Goal: Task Accomplishment & Management: Complete application form

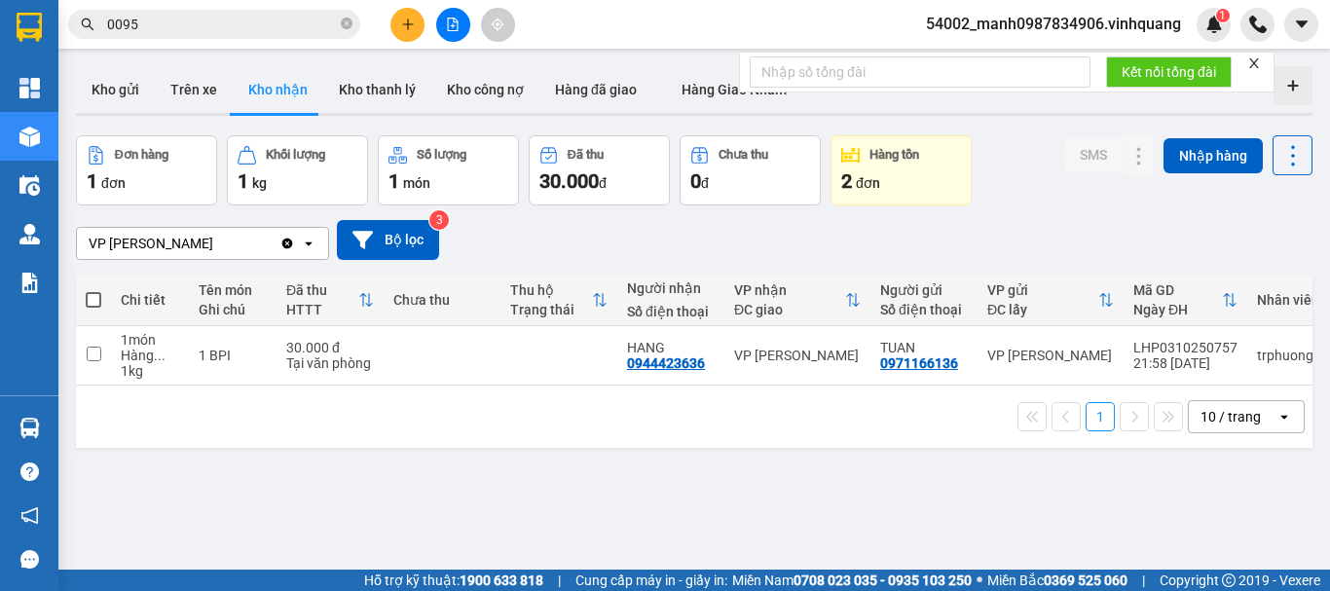
click at [406, 26] on icon "plus" at bounding box center [408, 25] width 14 height 14
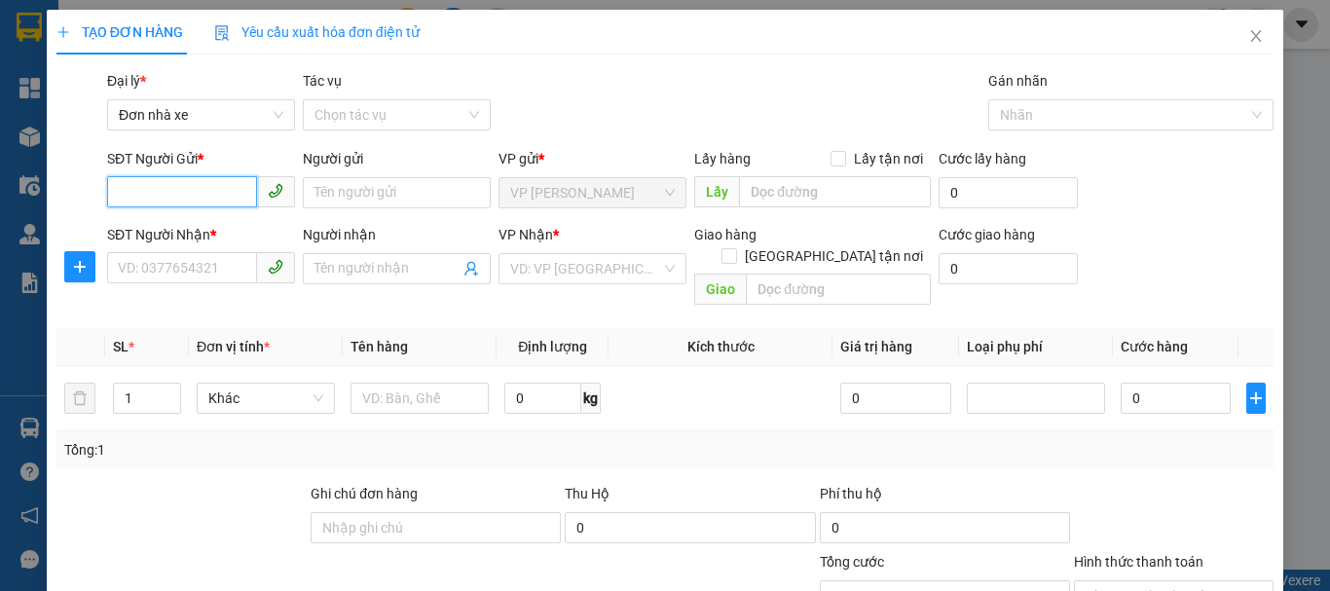
click at [171, 192] on input "SĐT Người Gửi *" at bounding box center [182, 191] width 150 height 31
type input "0912596825"
click at [213, 232] on div "0912596825 - [PERSON_NAME]" at bounding box center [214, 231] width 192 height 21
type input "chú tuấn"
type input "0912275588"
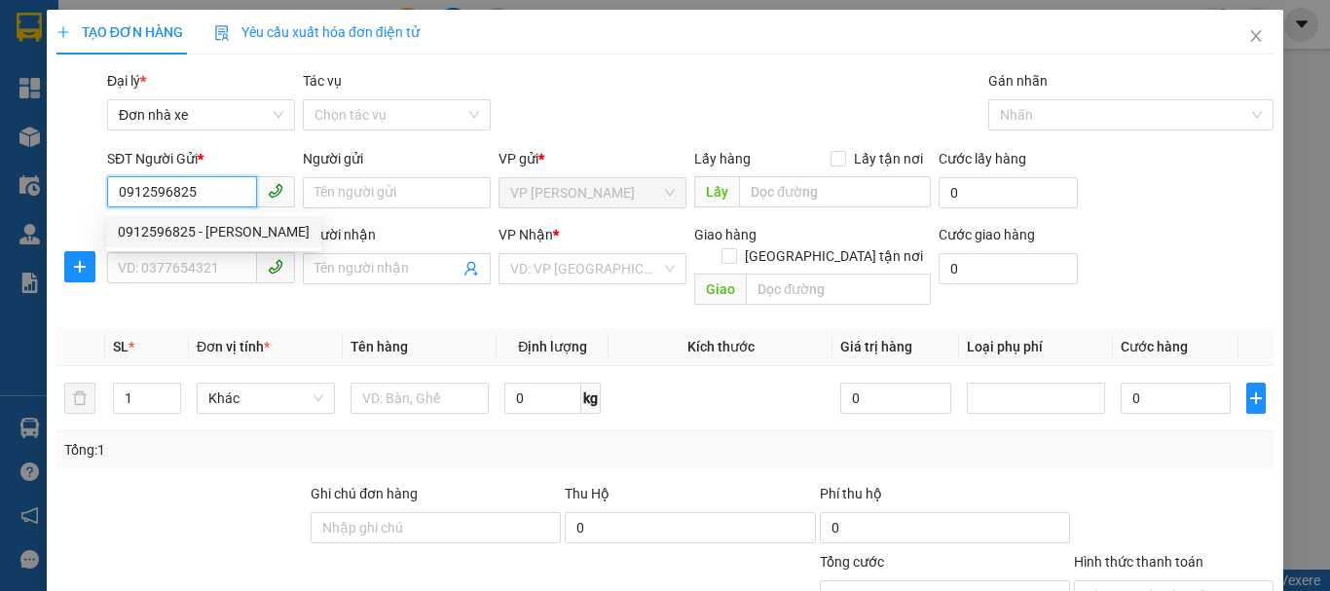
type input "hùng"
checkbox input "true"
type input "06 [PERSON_NAME], thanh hoá"
type input "60.000"
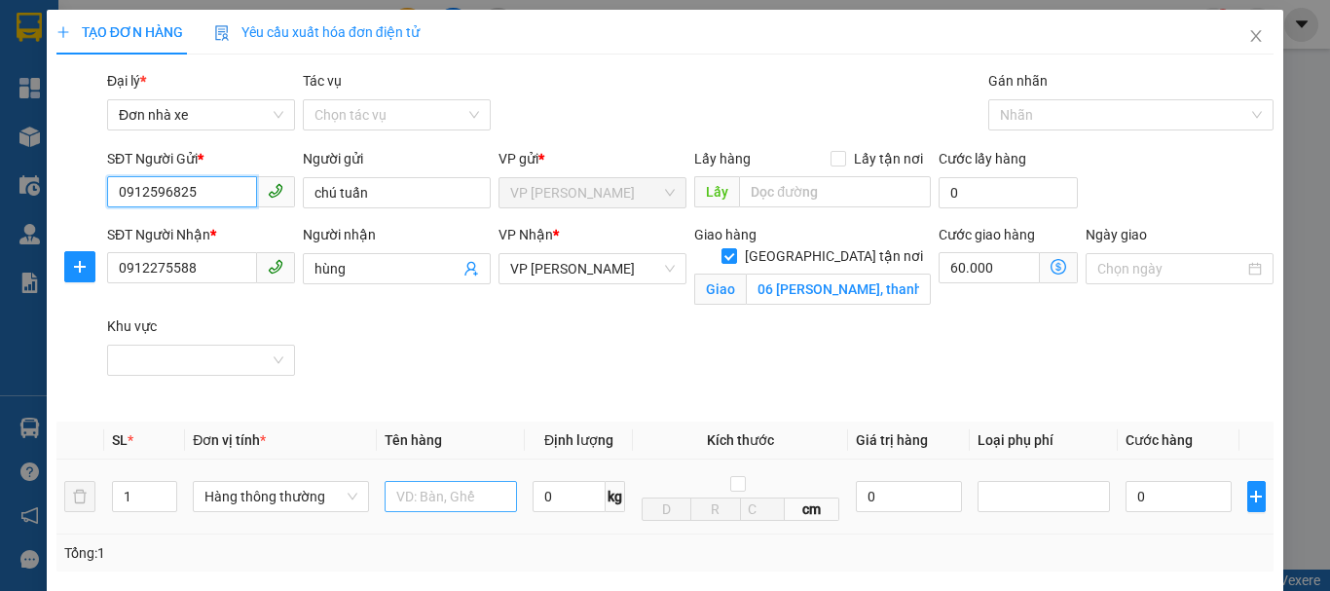
type input "0912596825"
click at [438, 495] on input "text" at bounding box center [450, 496] width 132 height 31
type input "cattong"
click at [572, 513] on div "0 kg" at bounding box center [578, 496] width 92 height 39
click at [579, 492] on input "0" at bounding box center [568, 496] width 73 height 31
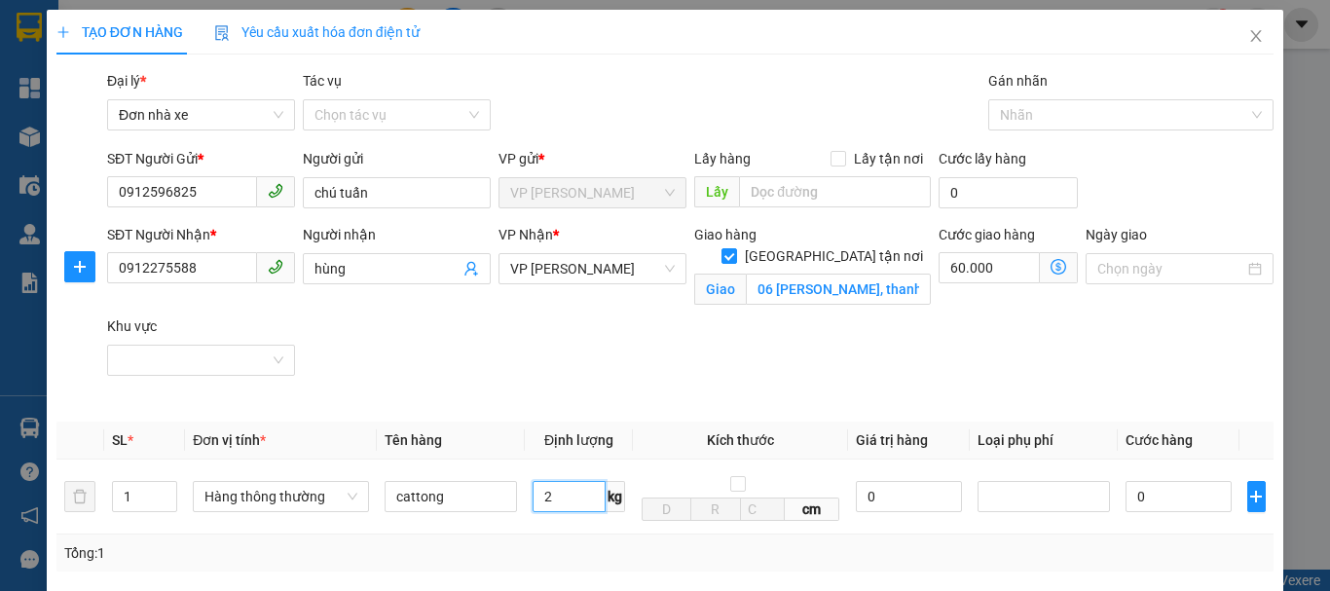
scroll to position [393, 0]
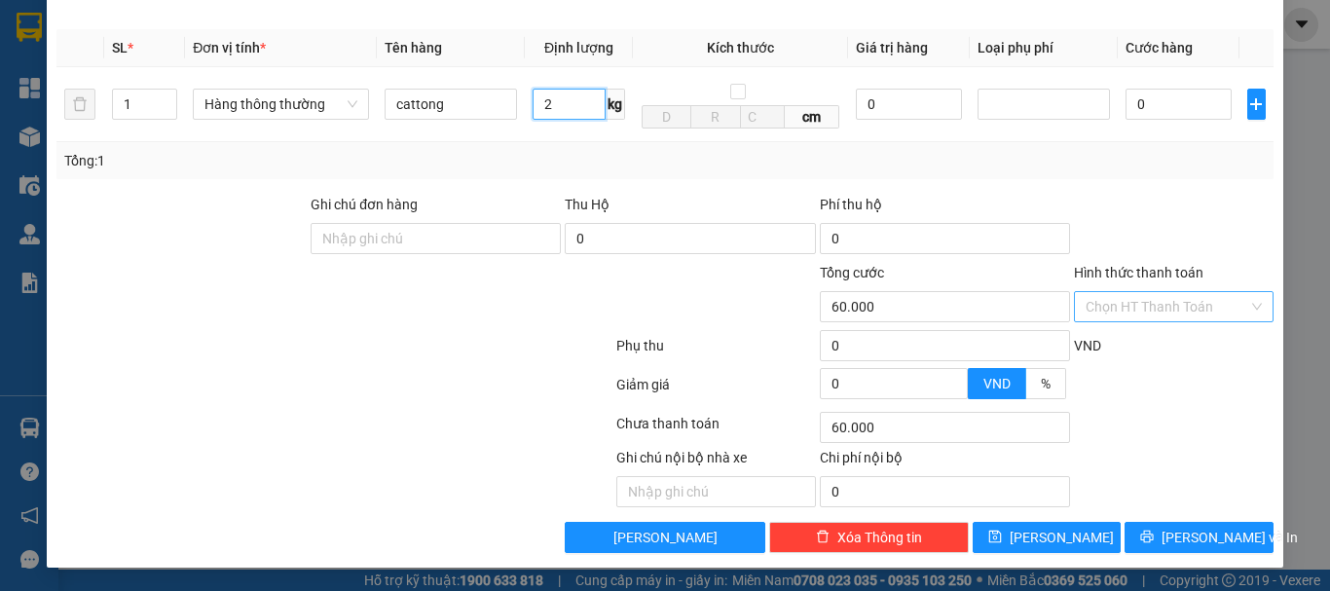
type input "2"
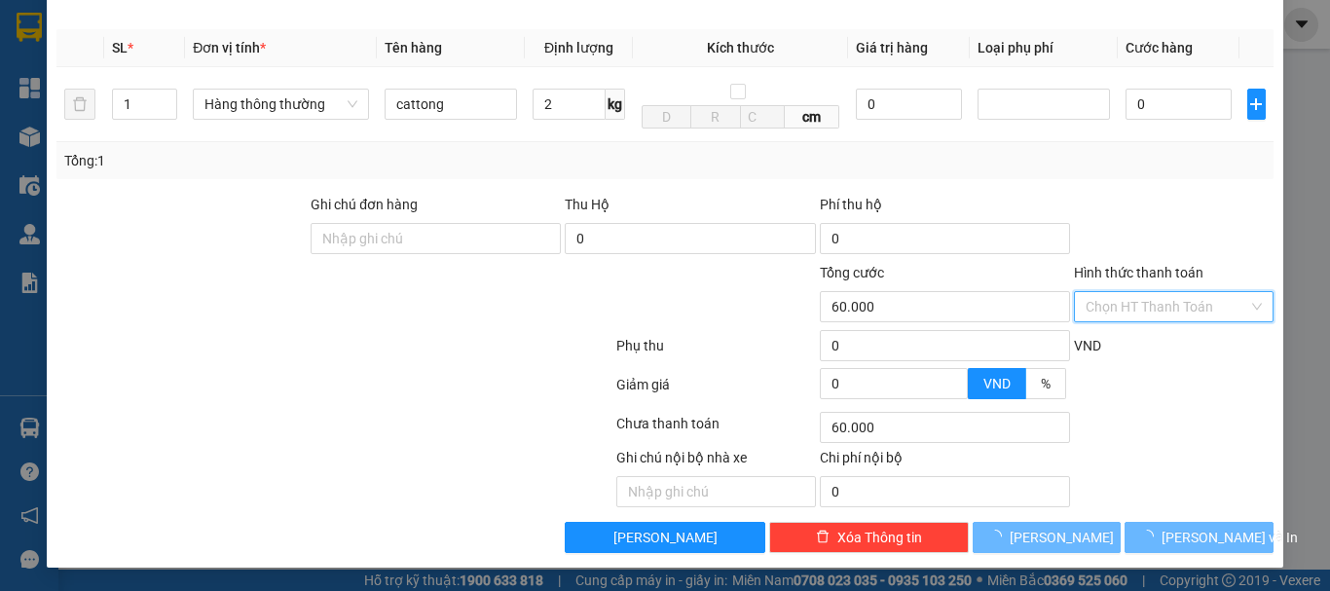
click at [1141, 300] on input "Hình thức thanh toán" at bounding box center [1166, 306] width 163 height 29
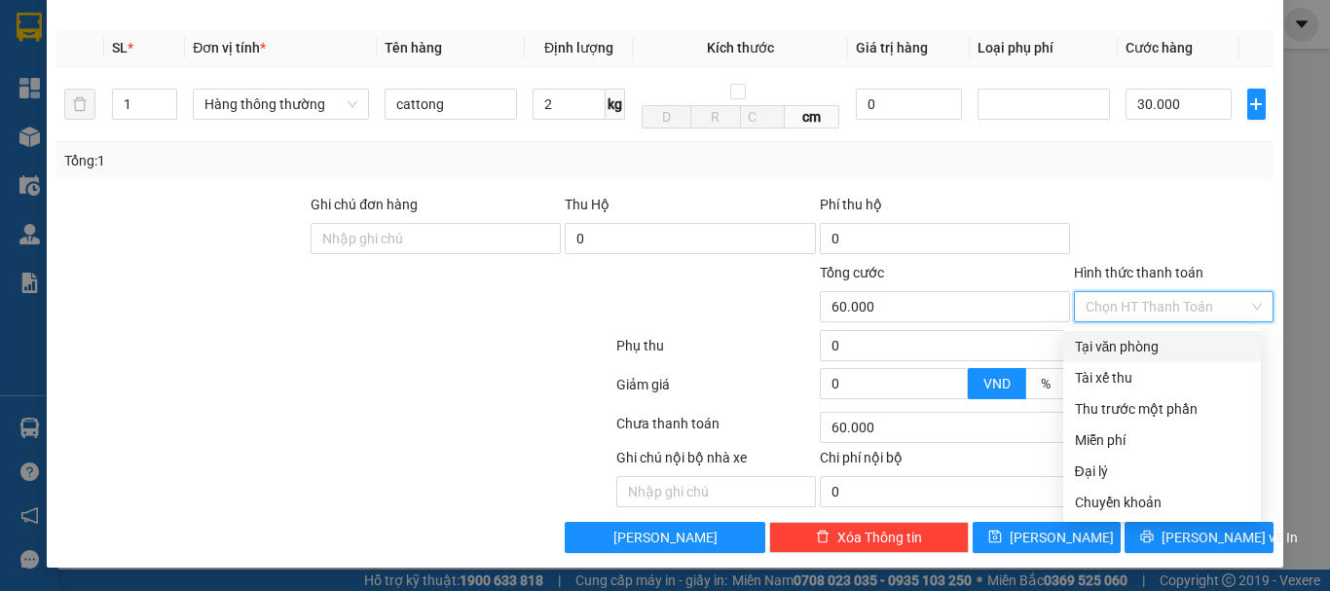
type input "30.000"
type input "90.000"
click at [1125, 350] on div "Tại văn phòng" at bounding box center [1162, 346] width 174 height 21
type input "0"
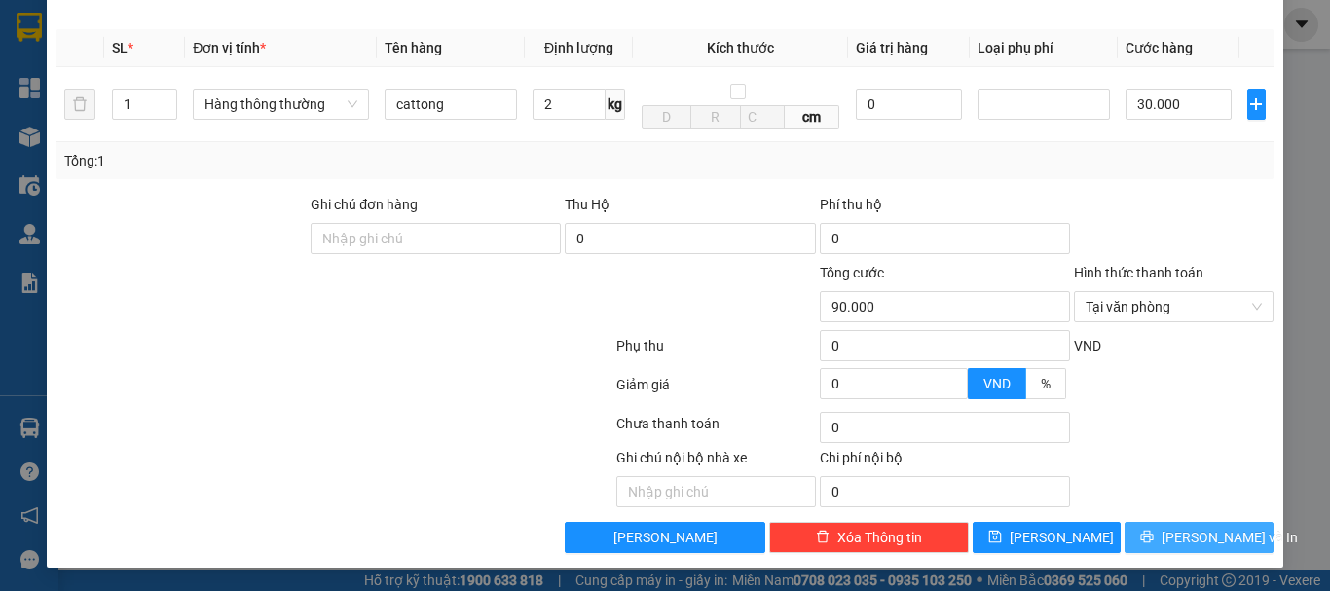
click at [1198, 534] on span "[PERSON_NAME] và In" at bounding box center [1229, 537] width 136 height 21
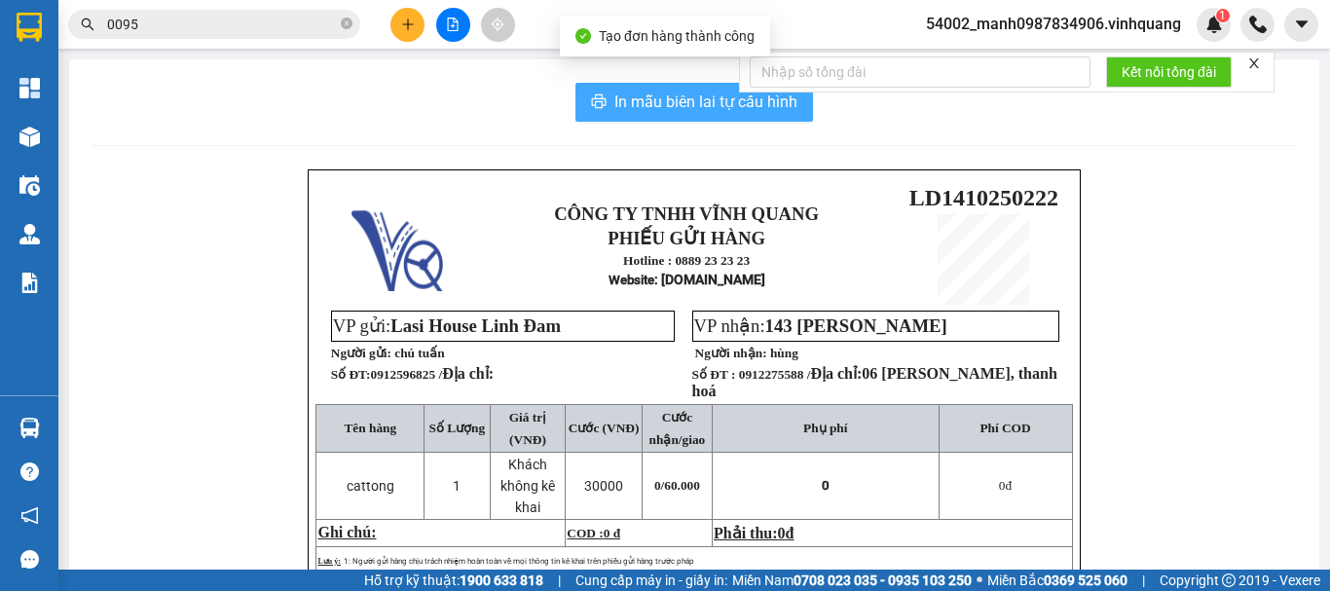
click at [672, 101] on span "In mẫu biên lai tự cấu hình" at bounding box center [705, 102] width 183 height 24
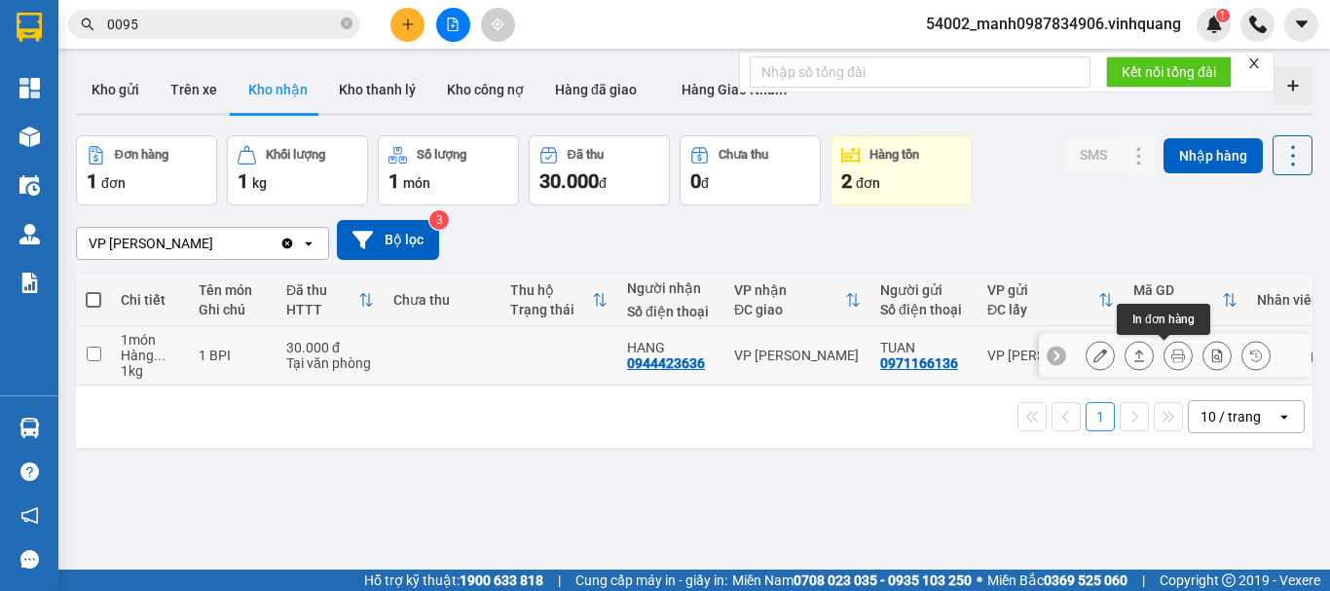
click at [1171, 359] on icon at bounding box center [1178, 355] width 14 height 14
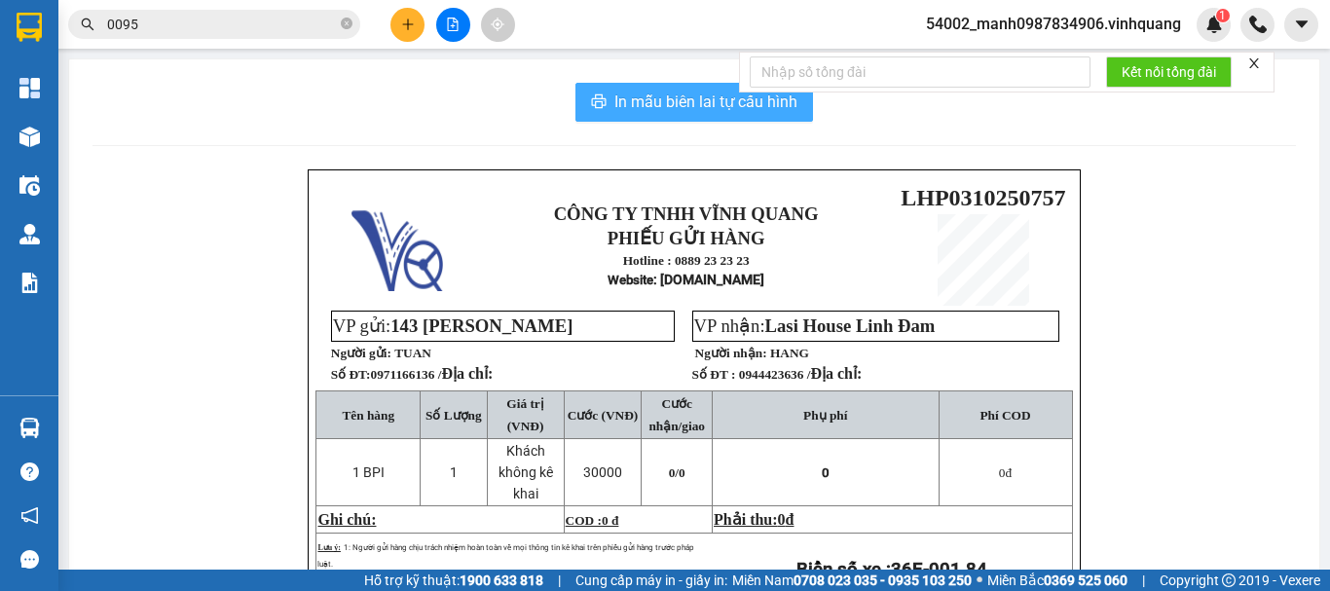
click at [693, 102] on span "In mẫu biên lai tự cấu hình" at bounding box center [705, 102] width 183 height 24
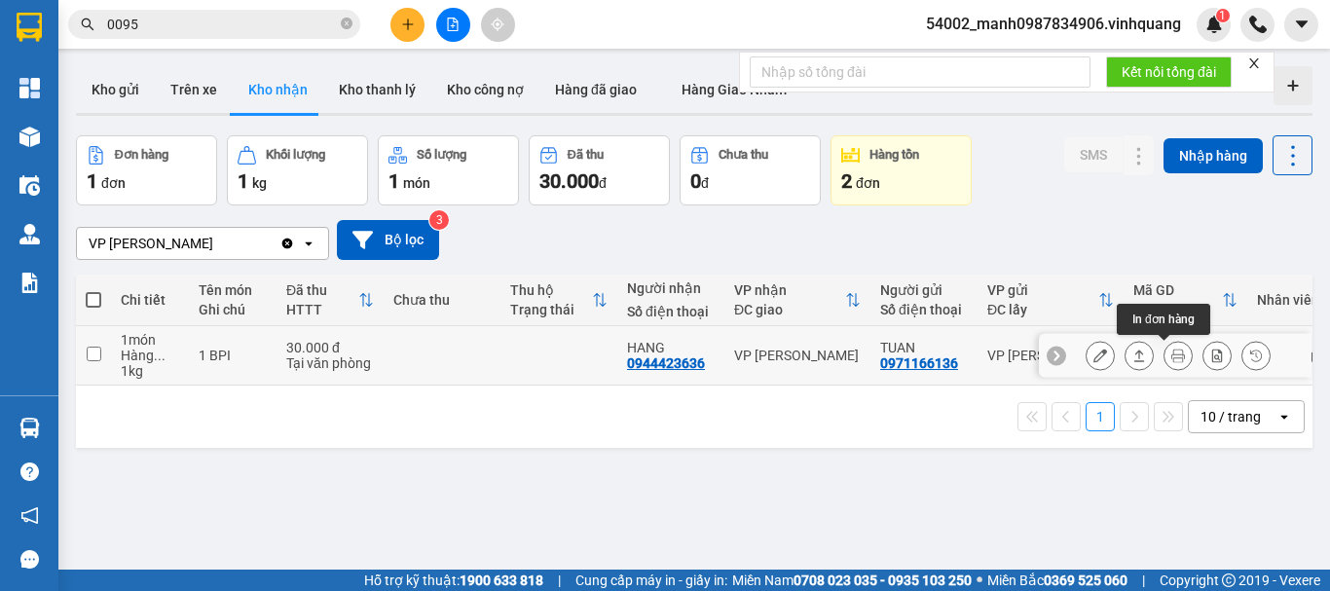
click at [1171, 360] on icon at bounding box center [1178, 355] width 14 height 14
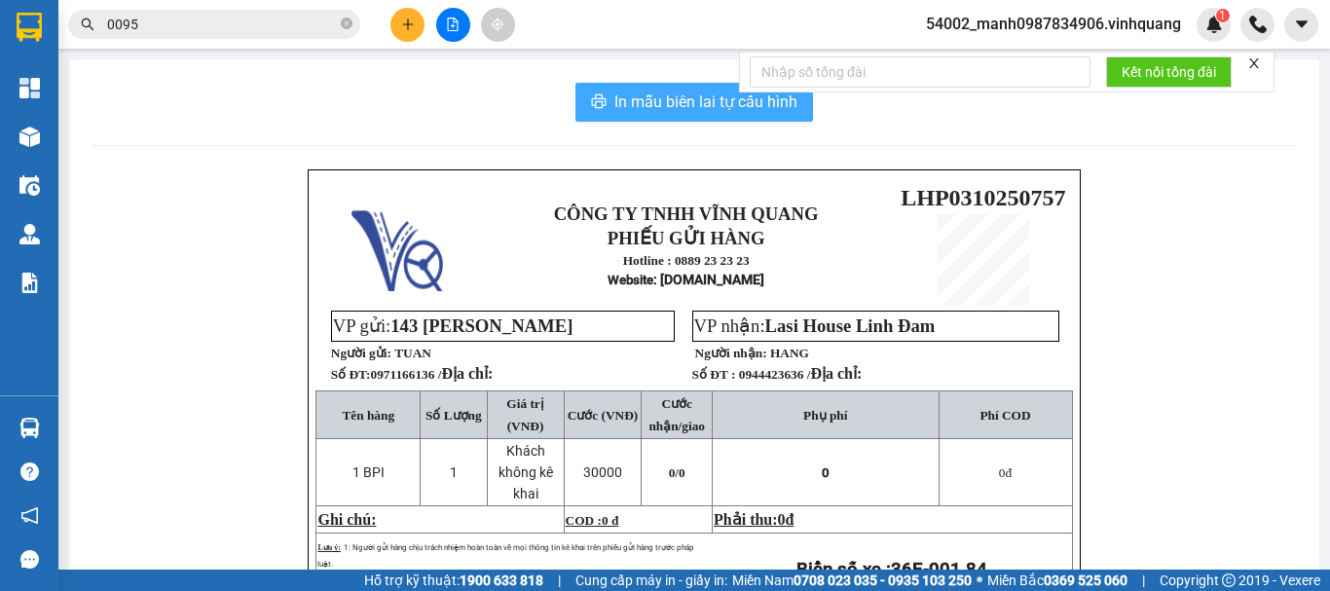
click at [693, 101] on span "In mẫu biên lai tự cấu hình" at bounding box center [705, 102] width 183 height 24
